Goal: Use online tool/utility: Utilize a website feature to perform a specific function

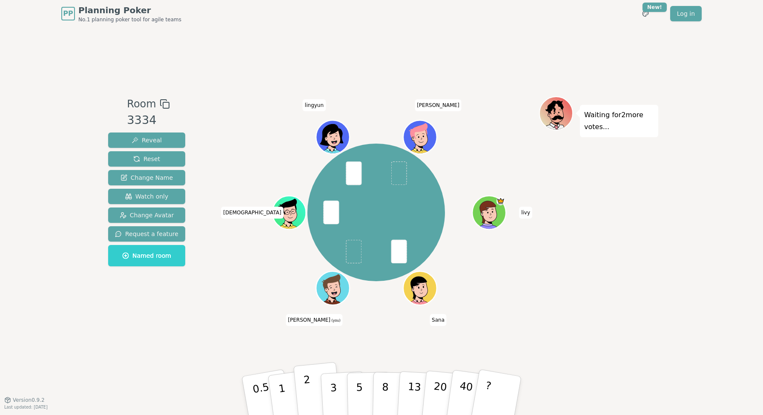
click at [303, 392] on button "2" at bounding box center [317, 396] width 49 height 68
click at [311, 399] on button "2" at bounding box center [317, 396] width 49 height 68
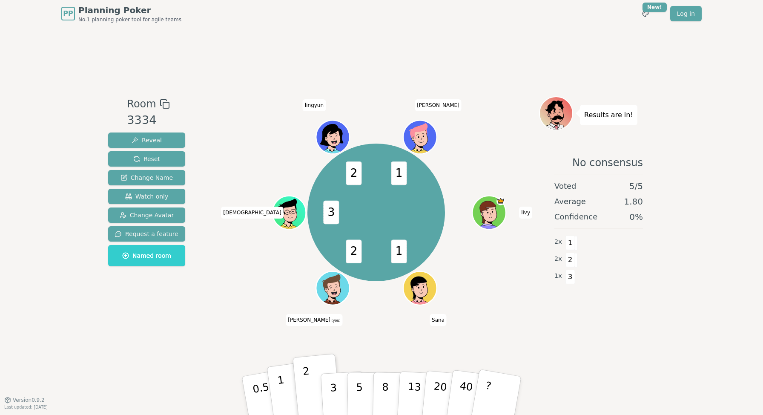
click at [283, 395] on button "1" at bounding box center [291, 395] width 51 height 69
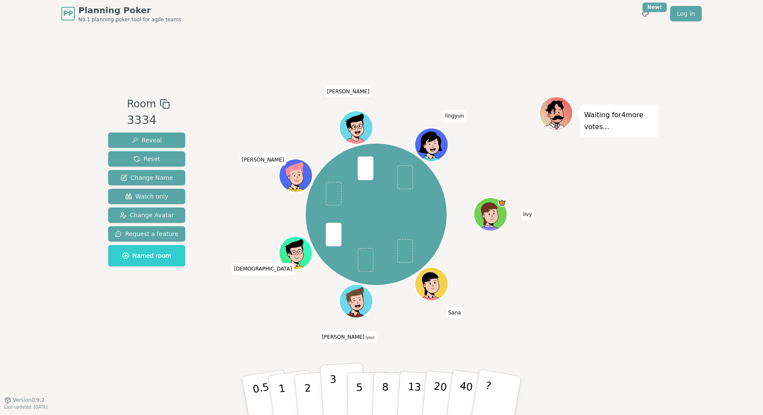
click at [340, 393] on button "3" at bounding box center [343, 395] width 46 height 66
click at [338, 388] on button "3" at bounding box center [343, 395] width 46 height 66
click at [310, 388] on p "2" at bounding box center [308, 396] width 11 height 46
click at [492, 398] on button "?" at bounding box center [496, 395] width 53 height 70
click at [330, 392] on p "3" at bounding box center [333, 396] width 9 height 46
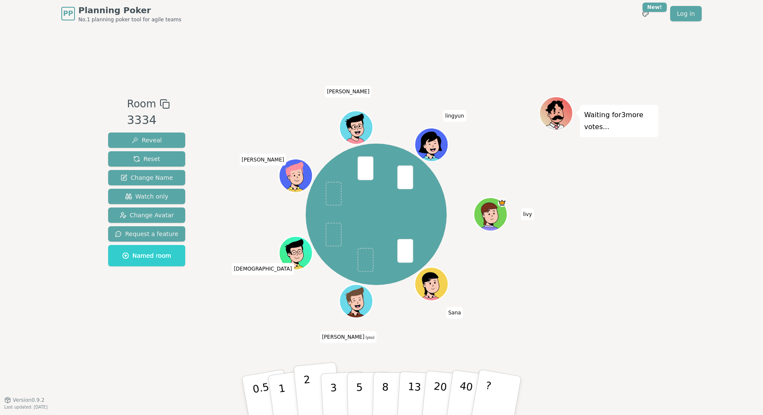
click at [315, 401] on button "2" at bounding box center [317, 396] width 49 height 68
click at [285, 395] on button "1" at bounding box center [291, 395] width 51 height 69
click at [283, 386] on button "1" at bounding box center [291, 395] width 51 height 69
click at [281, 390] on p "1" at bounding box center [283, 396] width 13 height 46
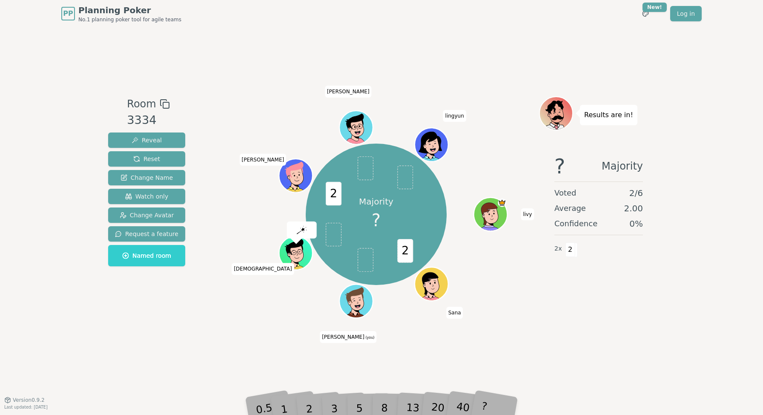
click at [308, 396] on div "2" at bounding box center [317, 395] width 28 height 32
click at [162, 336] on div "Room 3334 Reveal Reset Change Name Watch only Change Avatar Request a feature N…" at bounding box center [381, 213] width 553 height 372
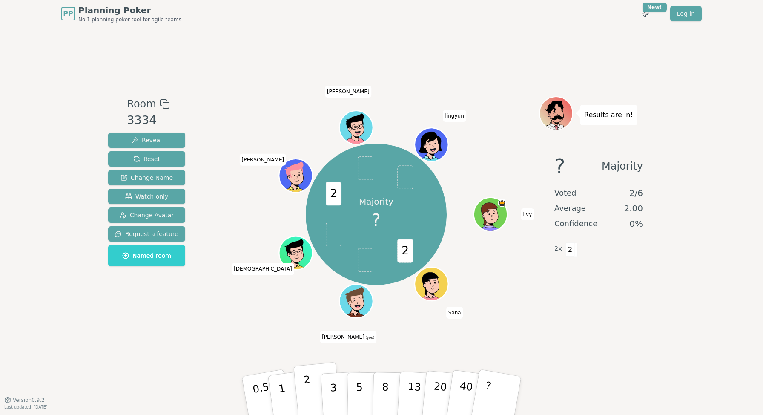
click at [309, 385] on p "2" at bounding box center [308, 396] width 11 height 46
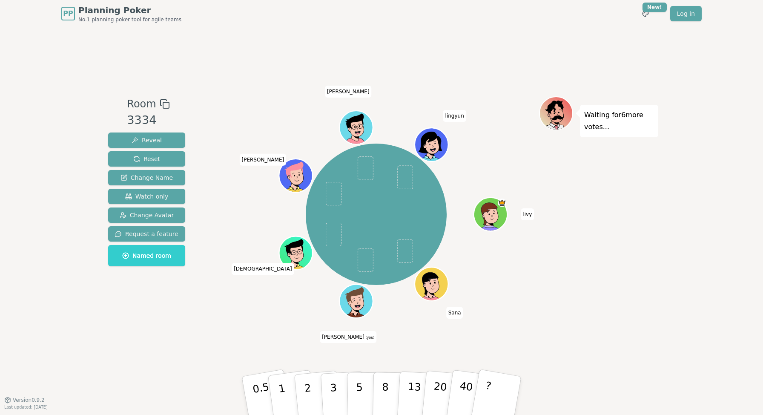
click at [148, 360] on div "Room 3334 Reveal Reset Change Name Watch only Change Avatar Request a feature N…" at bounding box center [381, 213] width 553 height 372
click at [490, 386] on button "?" at bounding box center [496, 395] width 53 height 70
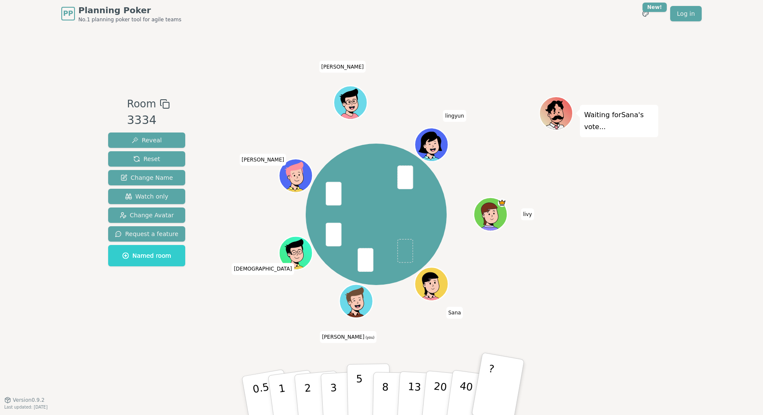
click at [363, 389] on button "5" at bounding box center [369, 395] width 44 height 65
click at [359, 386] on p "5" at bounding box center [359, 395] width 7 height 46
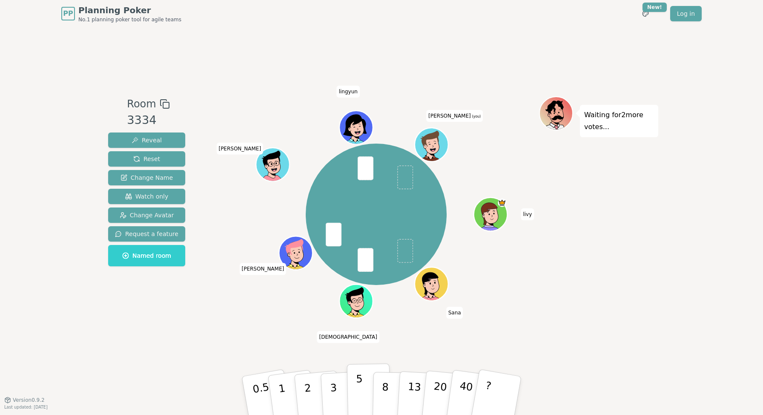
click at [355, 389] on button "5" at bounding box center [369, 395] width 44 height 65
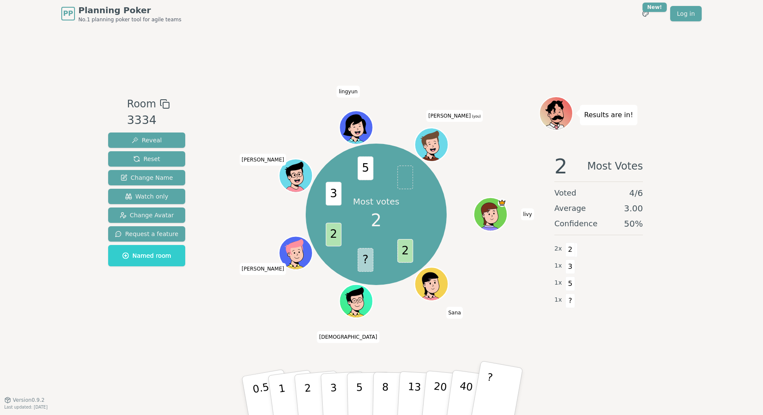
click at [499, 395] on button "?" at bounding box center [496, 395] width 53 height 70
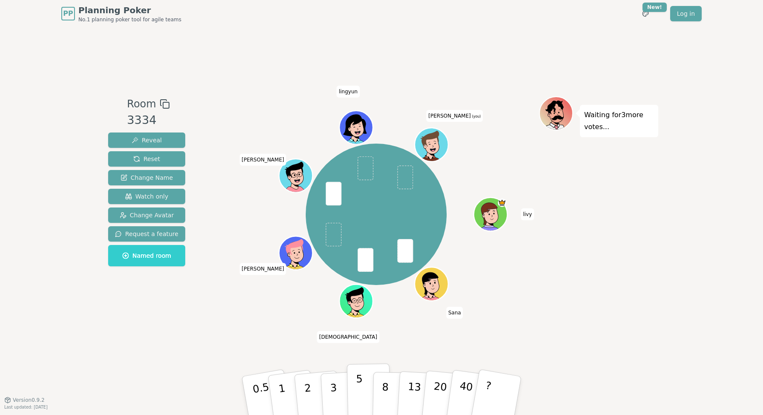
click at [355, 394] on button "5" at bounding box center [369, 395] width 44 height 65
click at [309, 388] on p "2" at bounding box center [308, 396] width 11 height 46
click at [285, 394] on button "1" at bounding box center [291, 395] width 51 height 69
